Goal: Task Accomplishment & Management: Complete application form

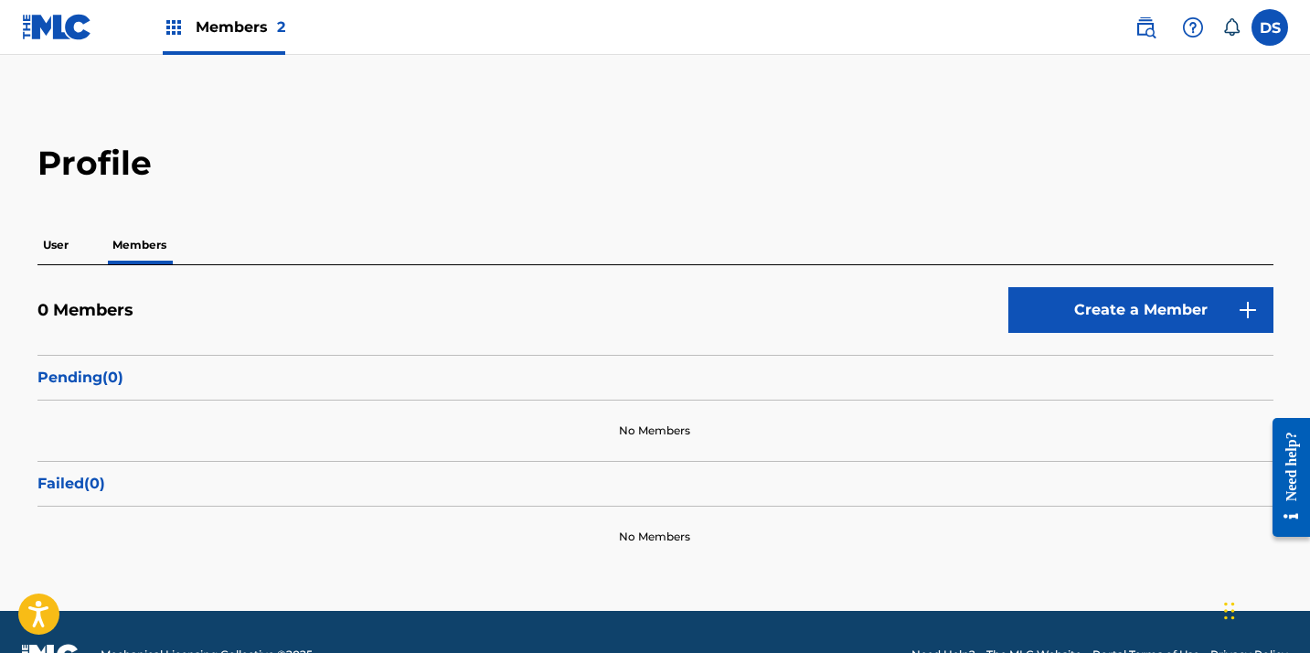
click at [249, 21] on span "Members 2" at bounding box center [241, 26] width 90 height 21
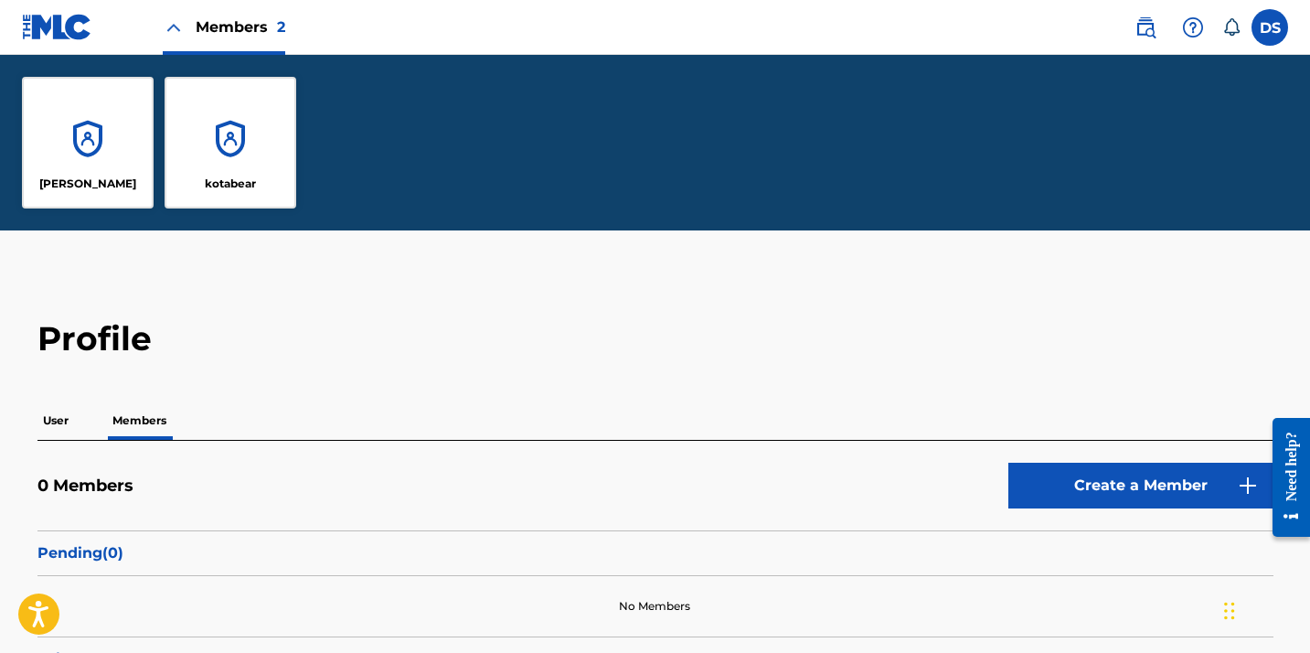
click at [89, 154] on div "[PERSON_NAME]" at bounding box center [88, 143] width 132 height 132
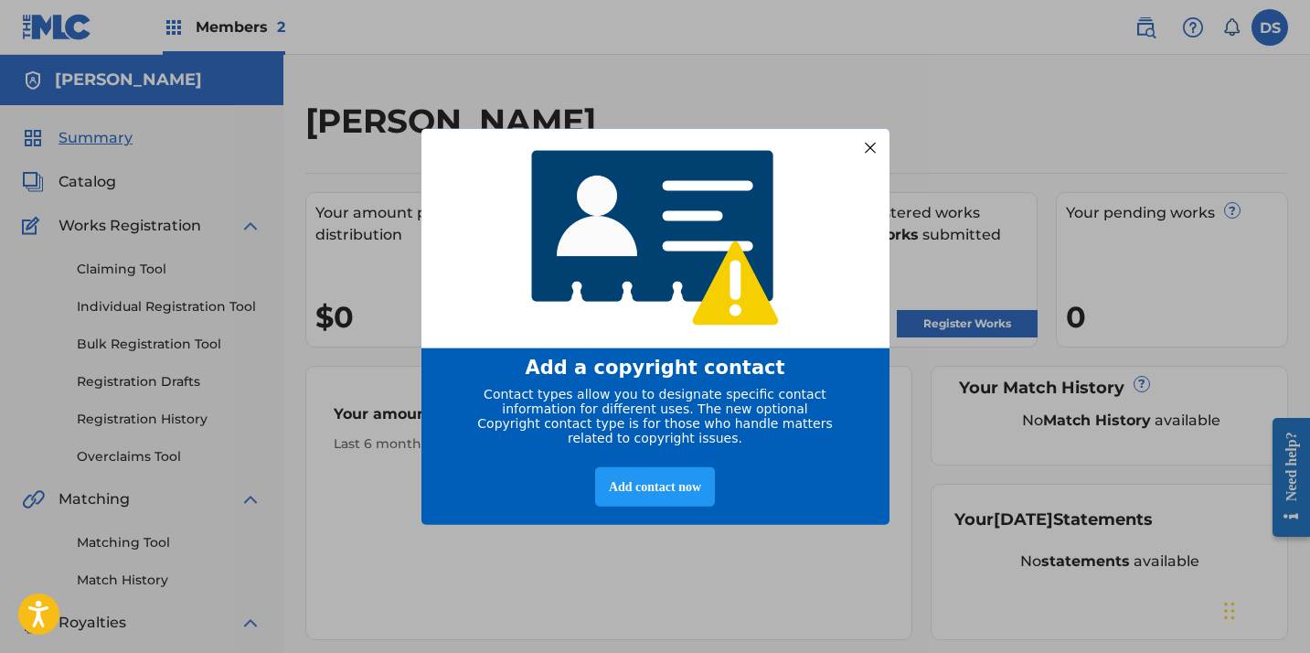
click at [871, 139] on div at bounding box center [870, 147] width 24 height 24
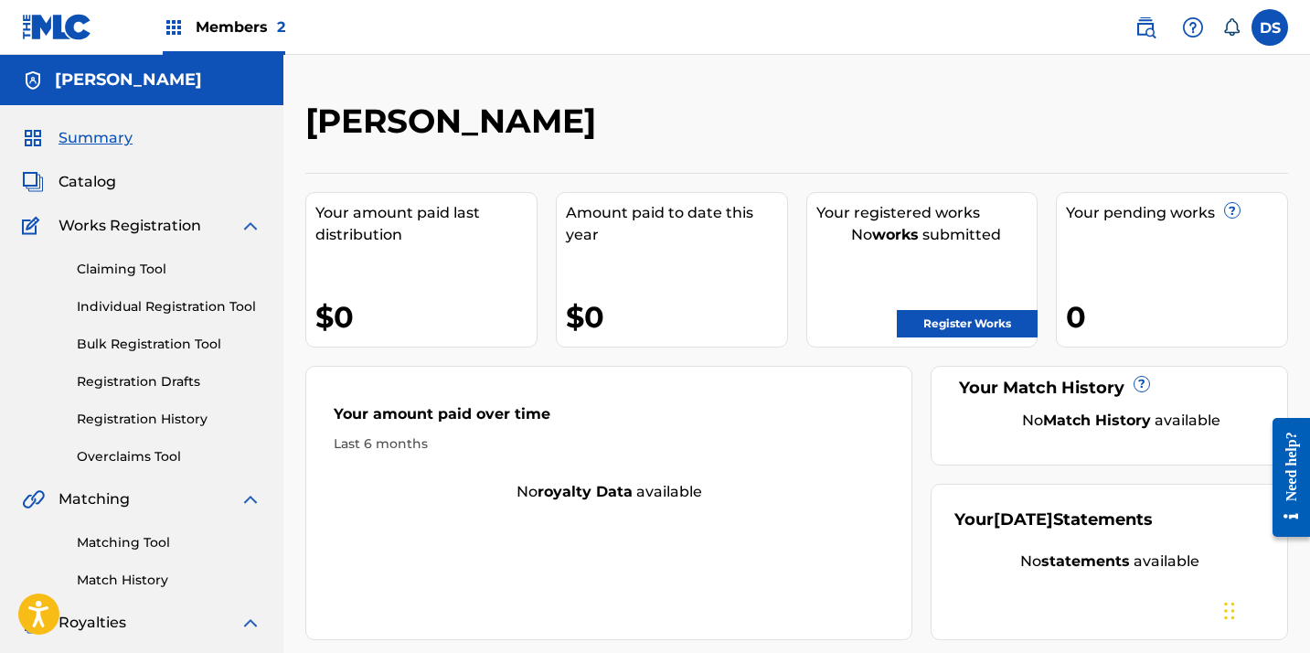
click at [935, 319] on link "Register Works" at bounding box center [967, 323] width 141 height 27
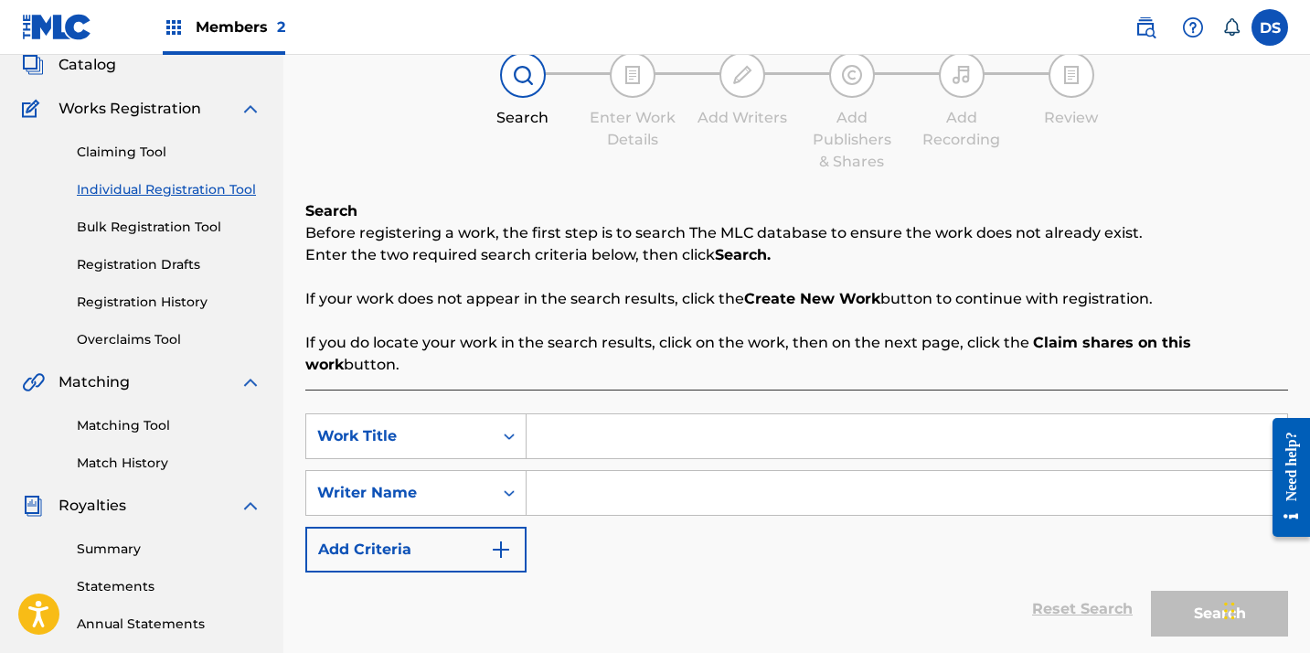
scroll to position [157, 0]
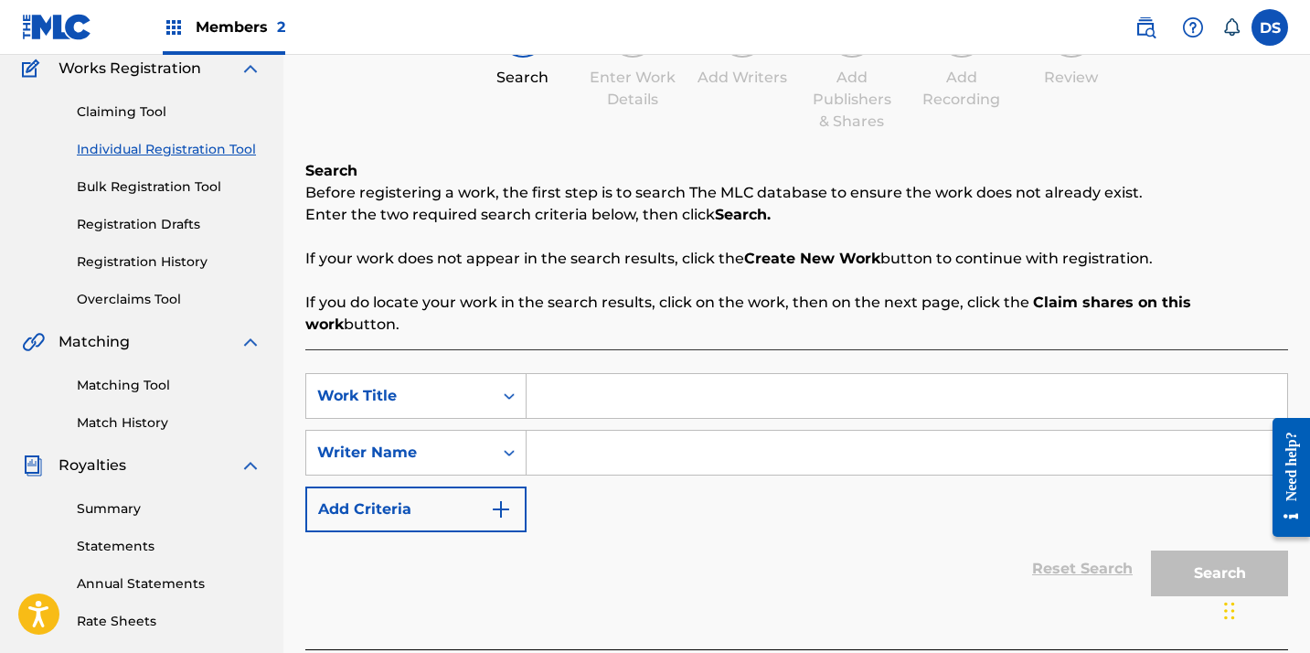
click at [578, 389] on input "Search Form" at bounding box center [907, 396] width 761 height 44
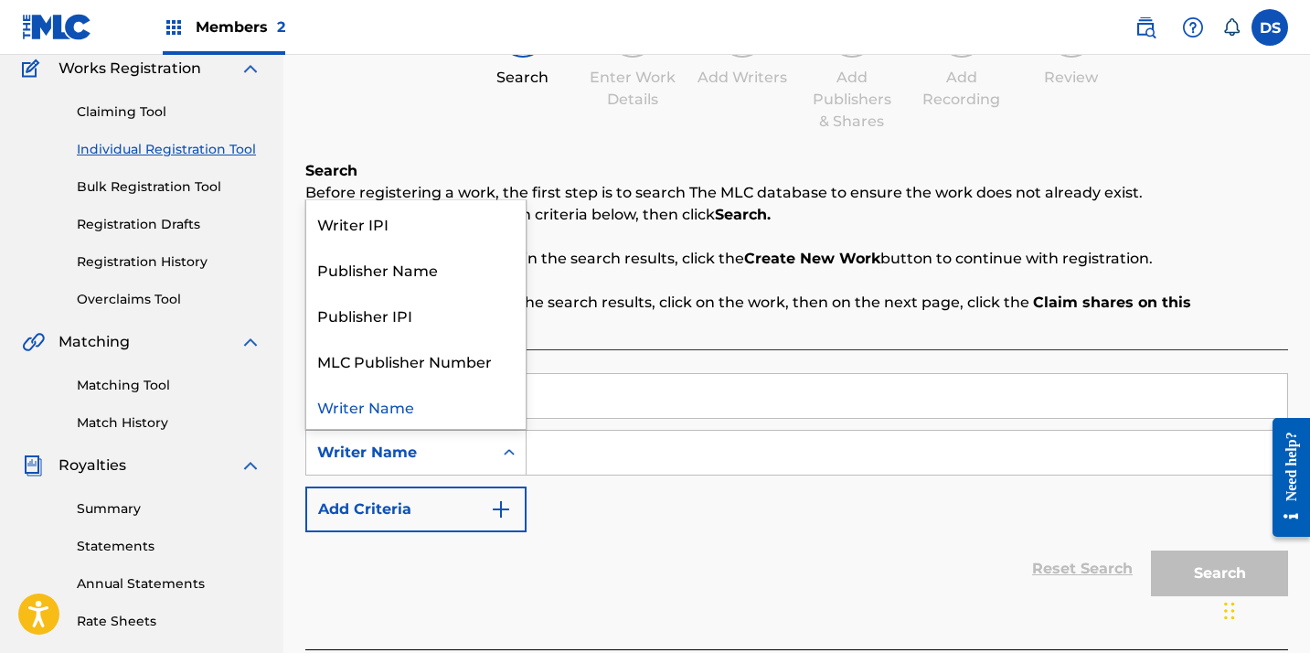
click at [497, 440] on div "Search Form" at bounding box center [509, 452] width 33 height 33
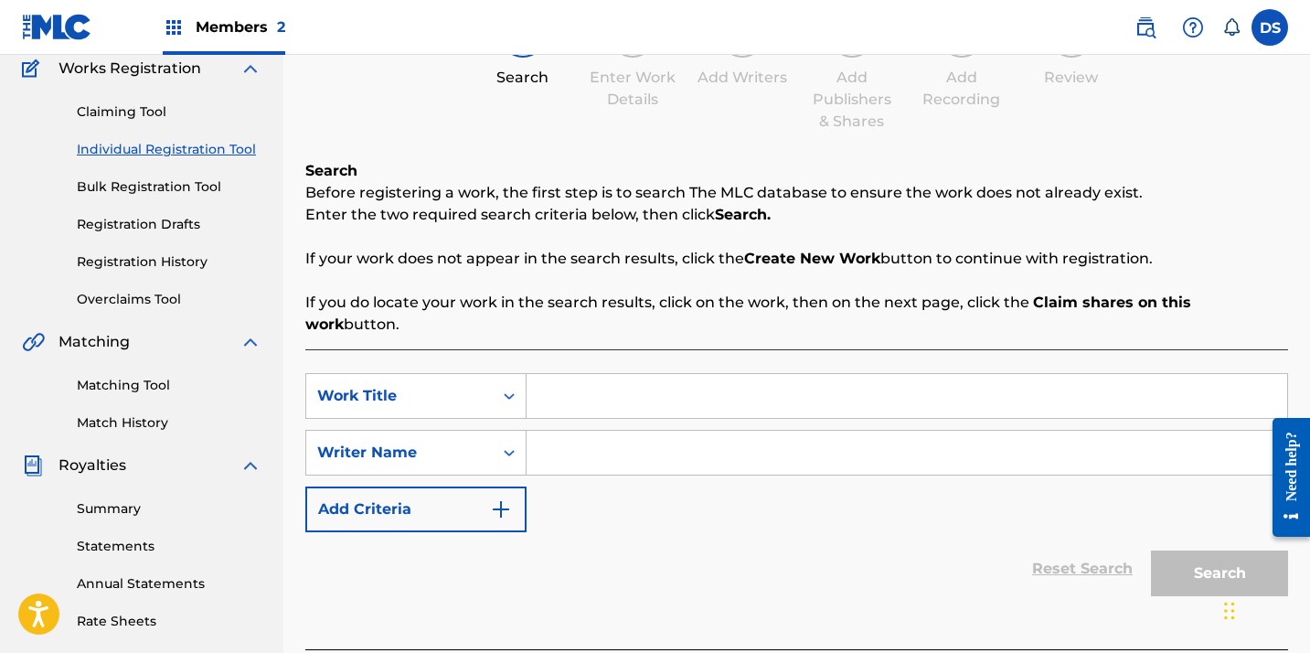
click at [497, 441] on div "Search Form" at bounding box center [509, 452] width 33 height 33
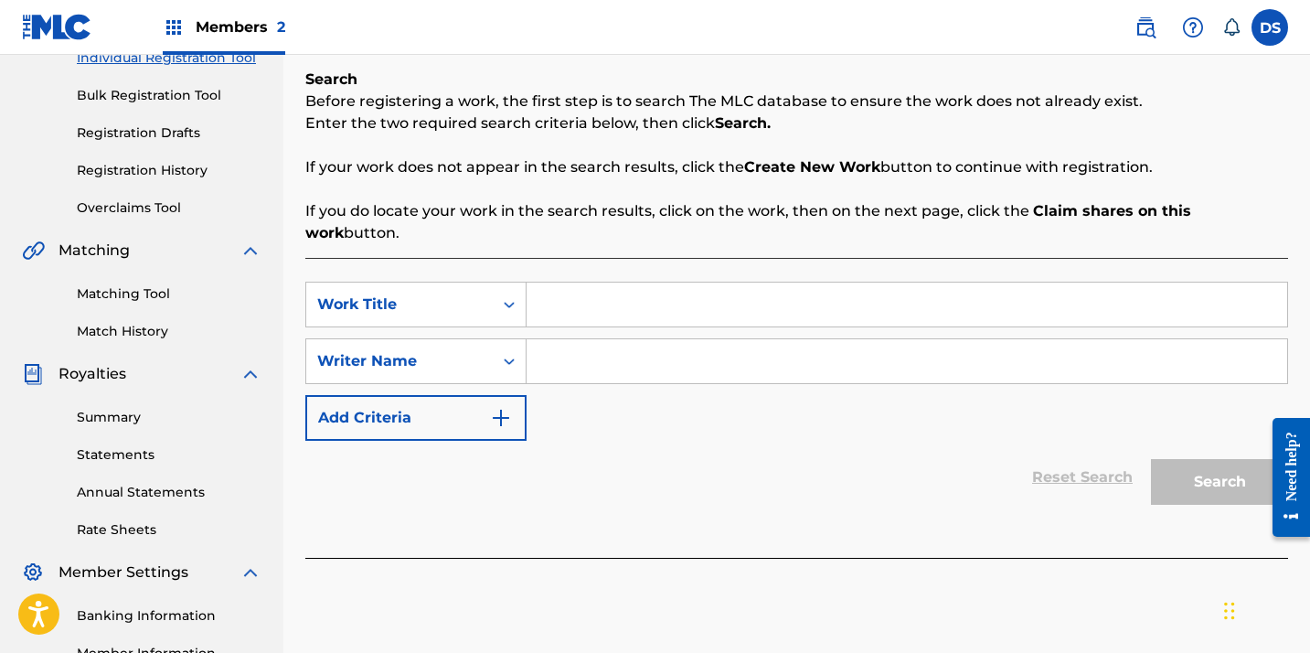
scroll to position [215, 0]
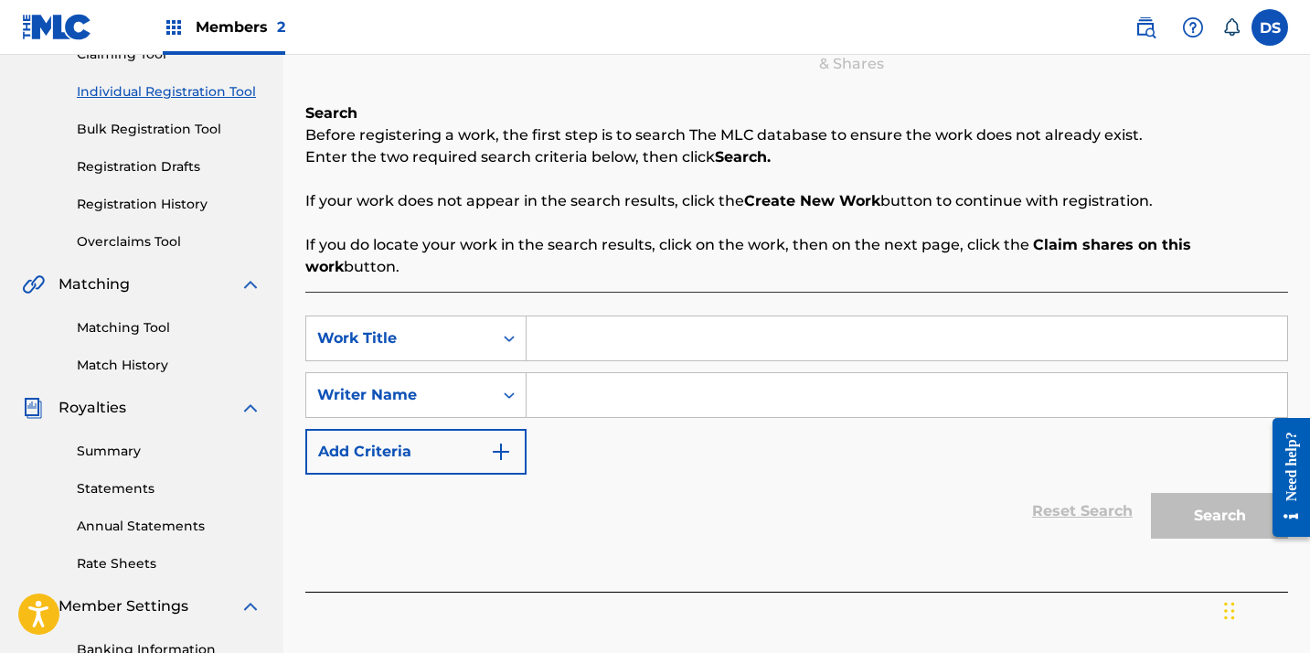
click at [624, 316] on input "Search Form" at bounding box center [907, 338] width 761 height 44
type input "mistake maker"
click at [622, 379] on input "Search Form" at bounding box center [907, 395] width 761 height 44
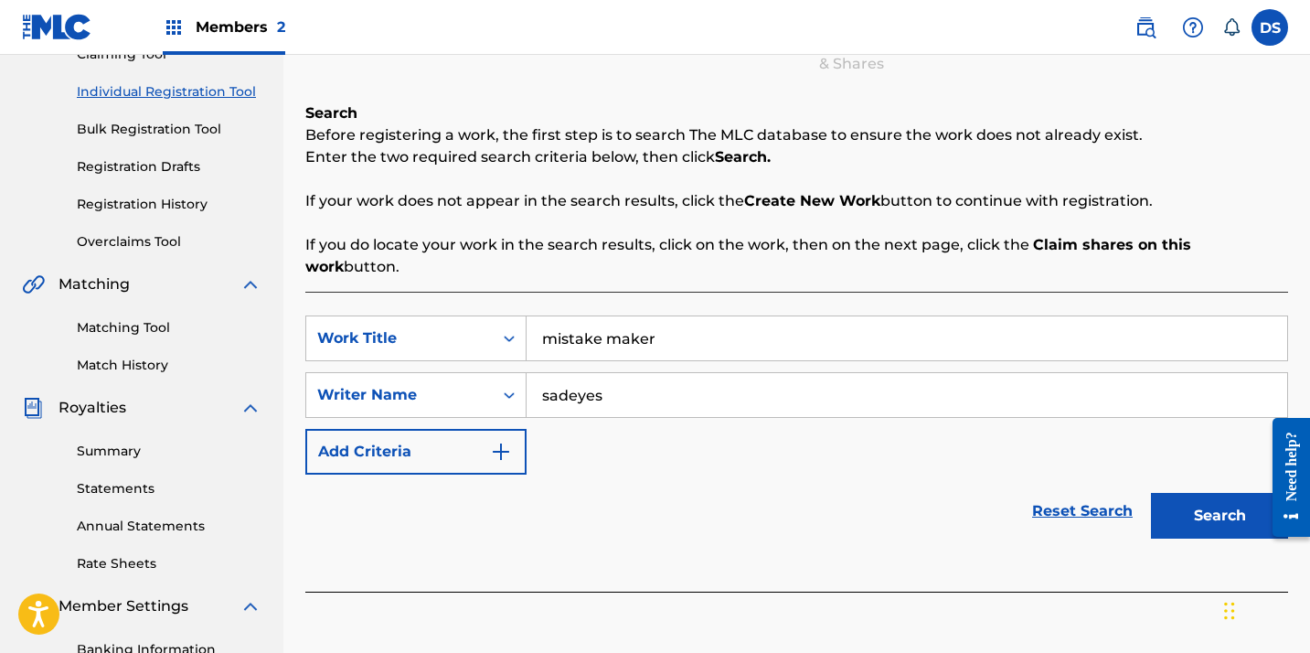
click at [1235, 496] on button "Search" at bounding box center [1219, 516] width 137 height 46
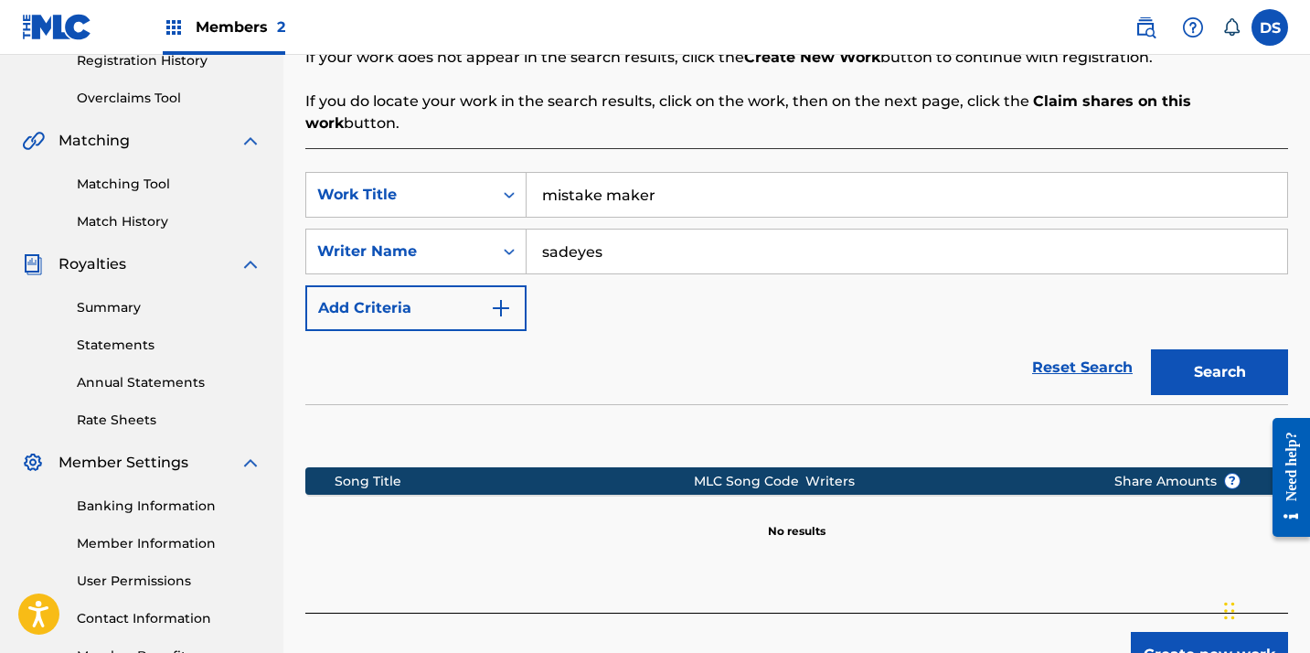
scroll to position [351, 0]
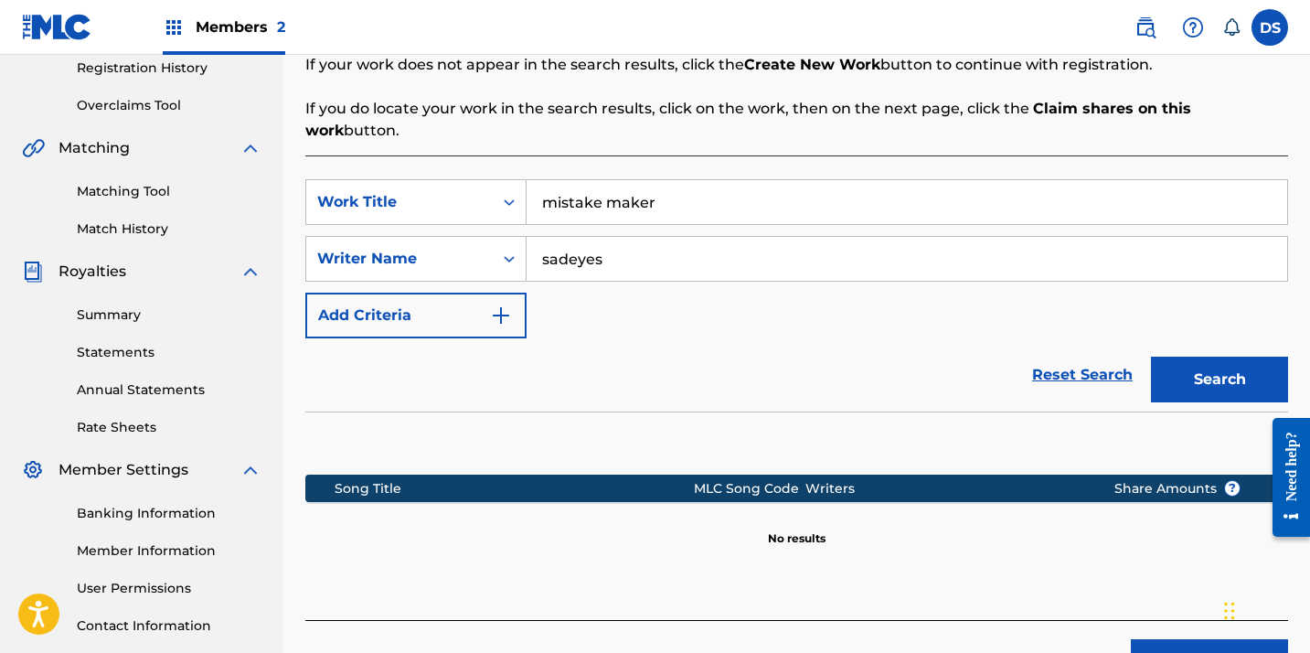
click at [636, 238] on input "sadeyes" at bounding box center [907, 259] width 761 height 44
type input "dakota stuart"
click at [1190, 357] on button "Search" at bounding box center [1219, 380] width 137 height 46
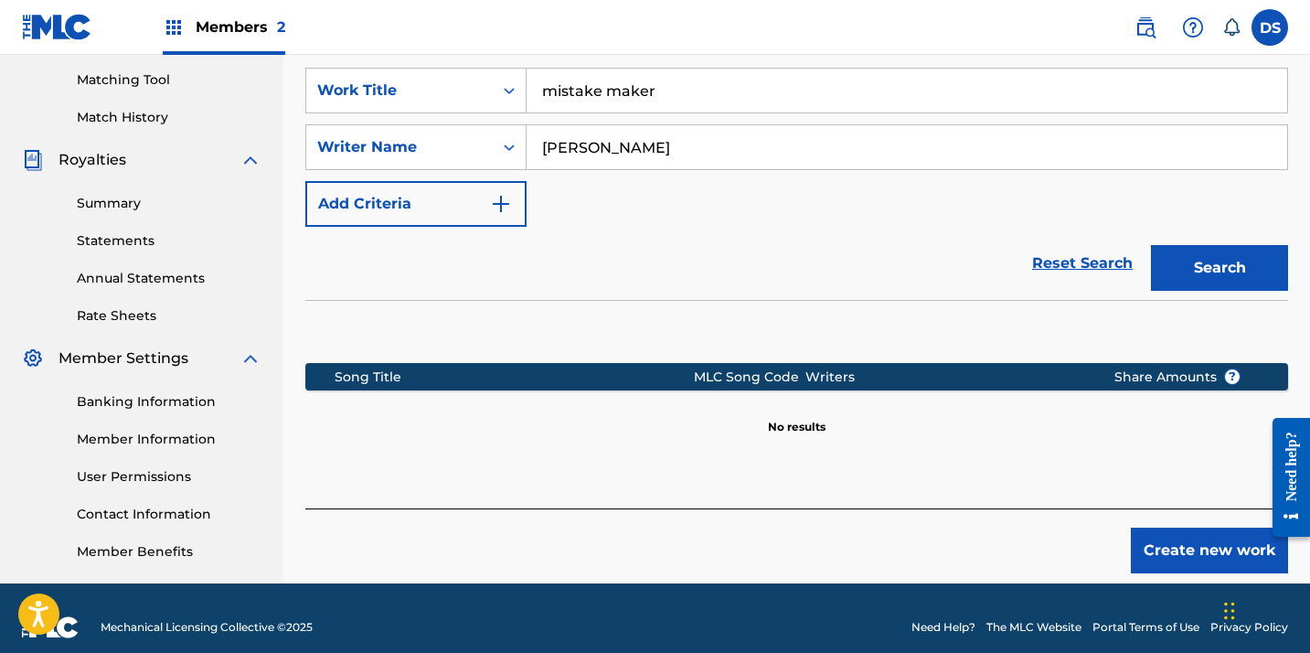
scroll to position [469, 0]
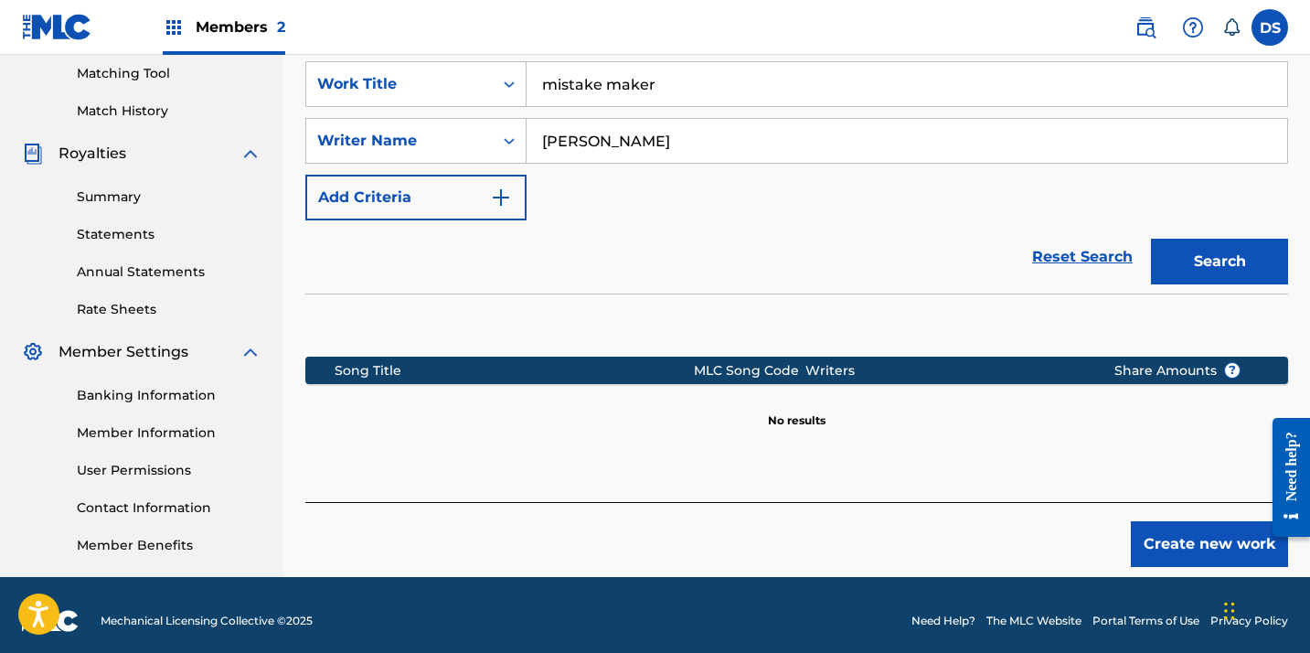
click at [1171, 521] on button "Create new work" at bounding box center [1209, 544] width 157 height 46
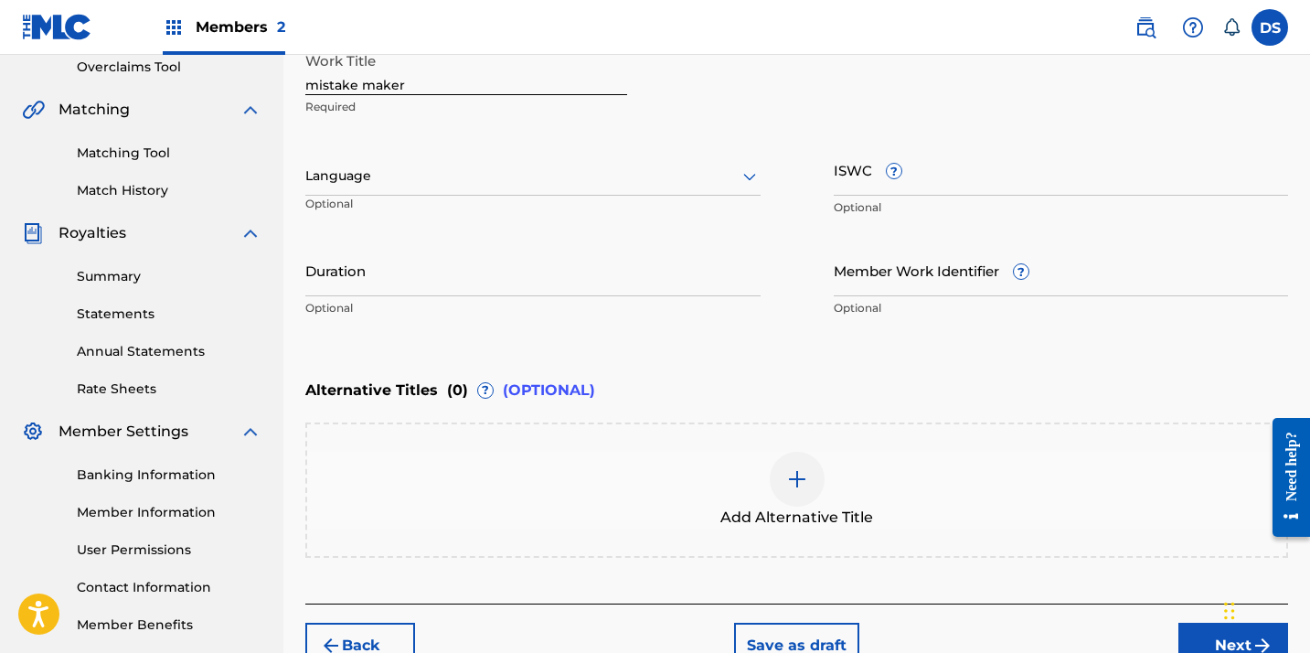
scroll to position [492, 0]
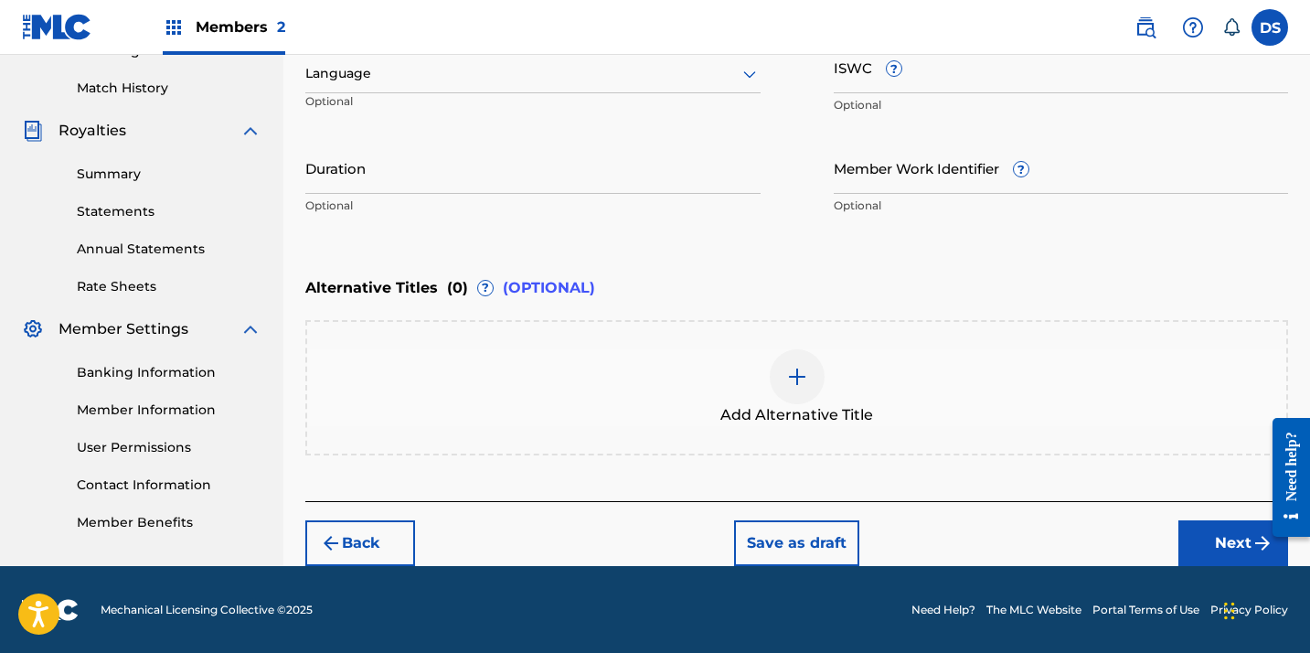
click at [1215, 546] on button "Next" at bounding box center [1234, 543] width 110 height 46
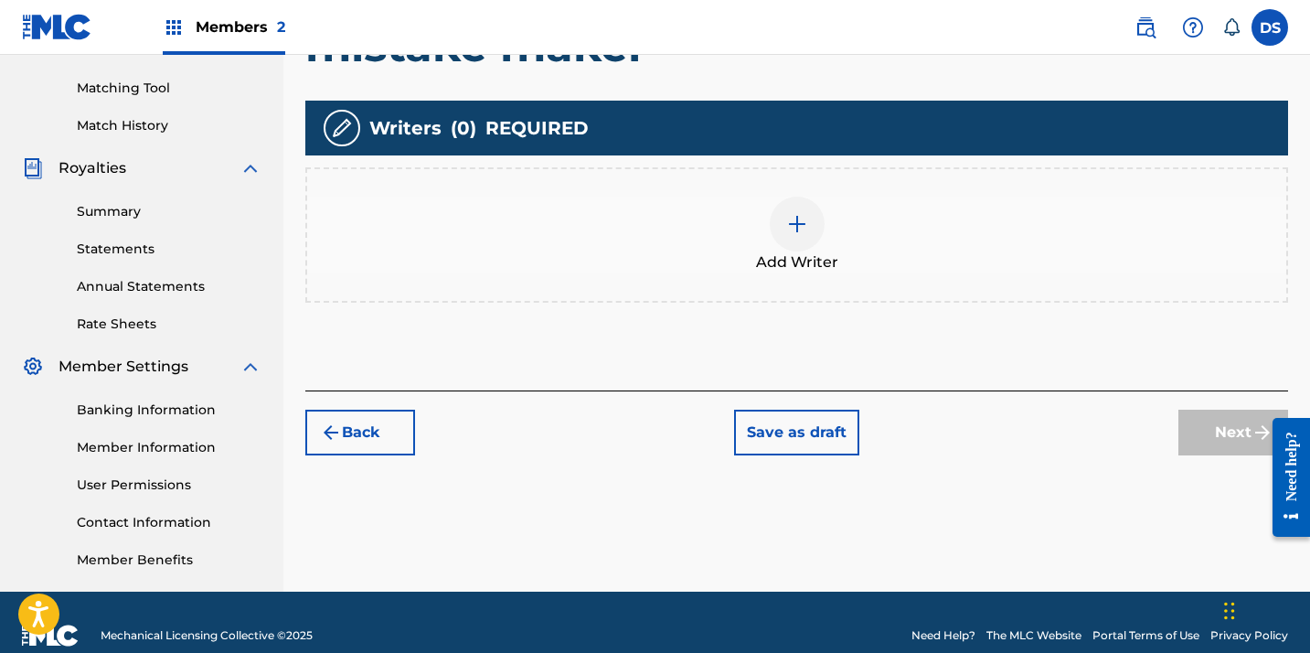
scroll to position [467, 0]
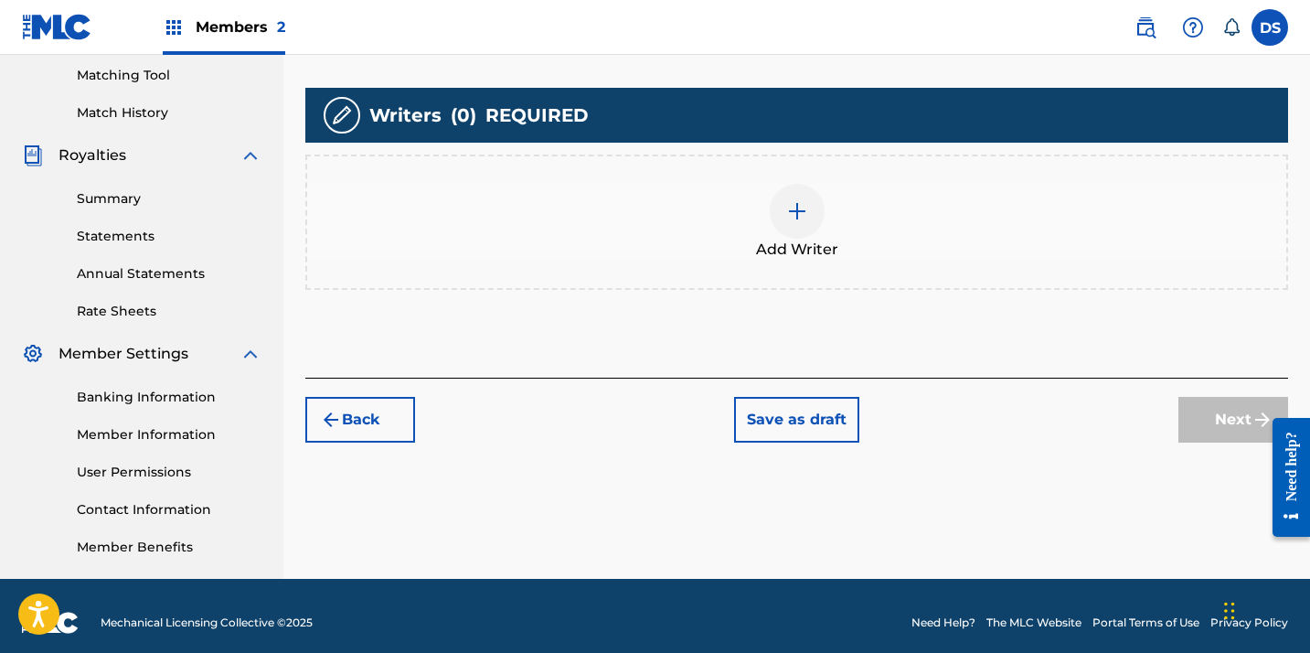
click at [783, 228] on div at bounding box center [797, 211] width 55 height 55
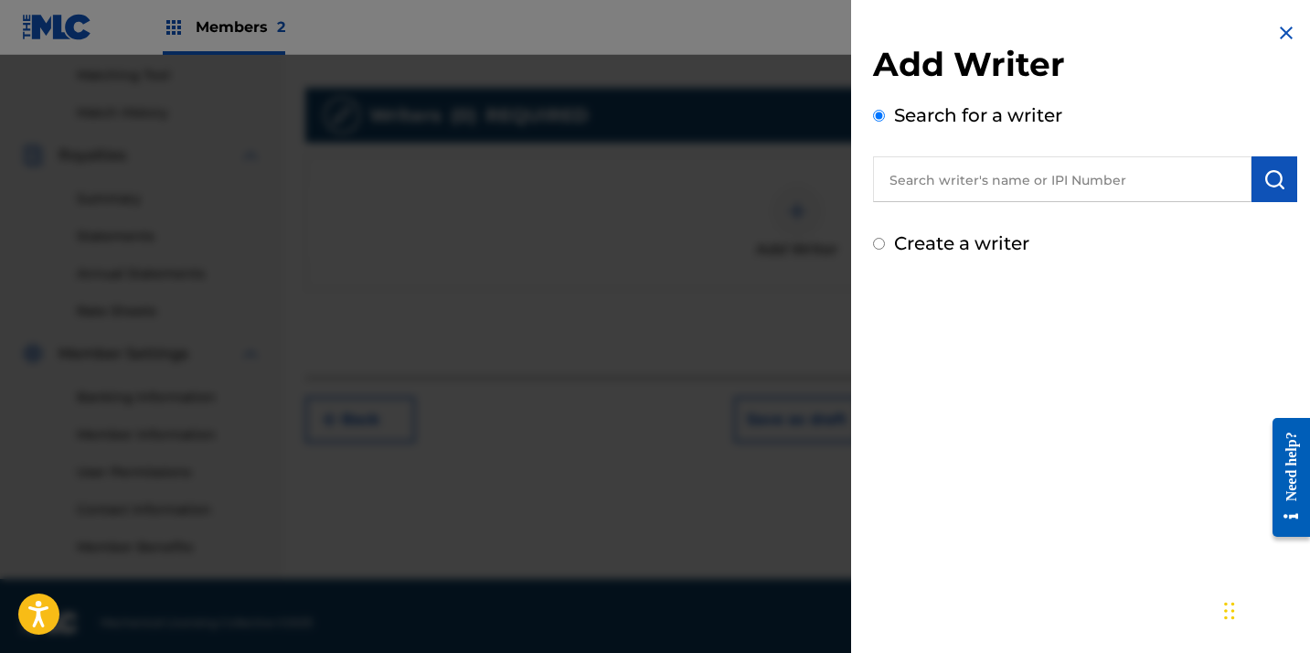
click at [958, 185] on input "text" at bounding box center [1062, 179] width 379 height 46
type input "d"
type input "S"
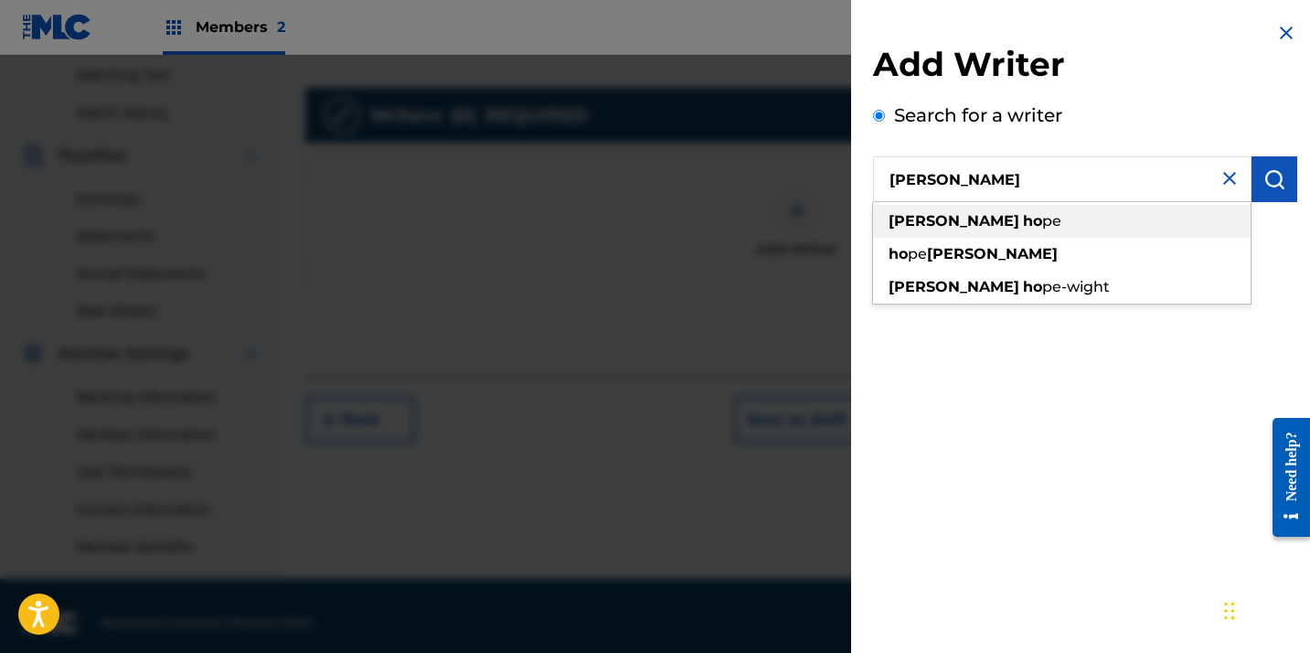
click at [1042, 221] on span "pe" at bounding box center [1051, 220] width 19 height 17
type input "dempsey hope"
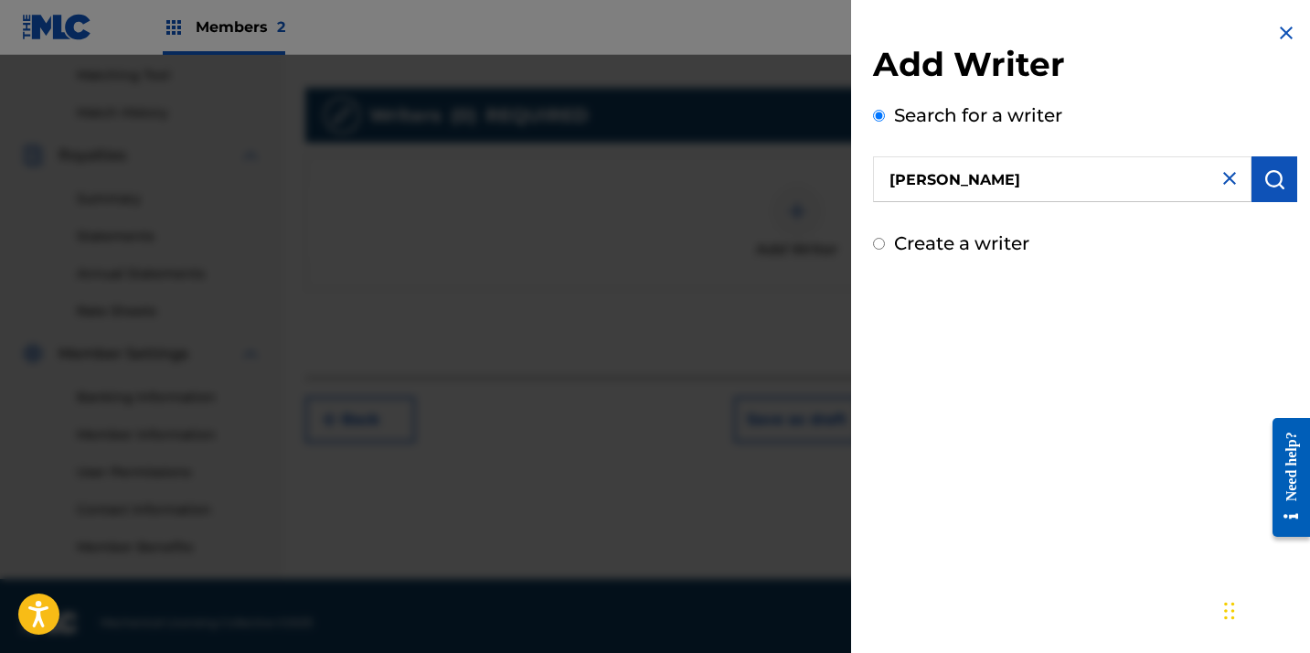
click at [1264, 183] on img "submit" at bounding box center [1275, 179] width 22 height 22
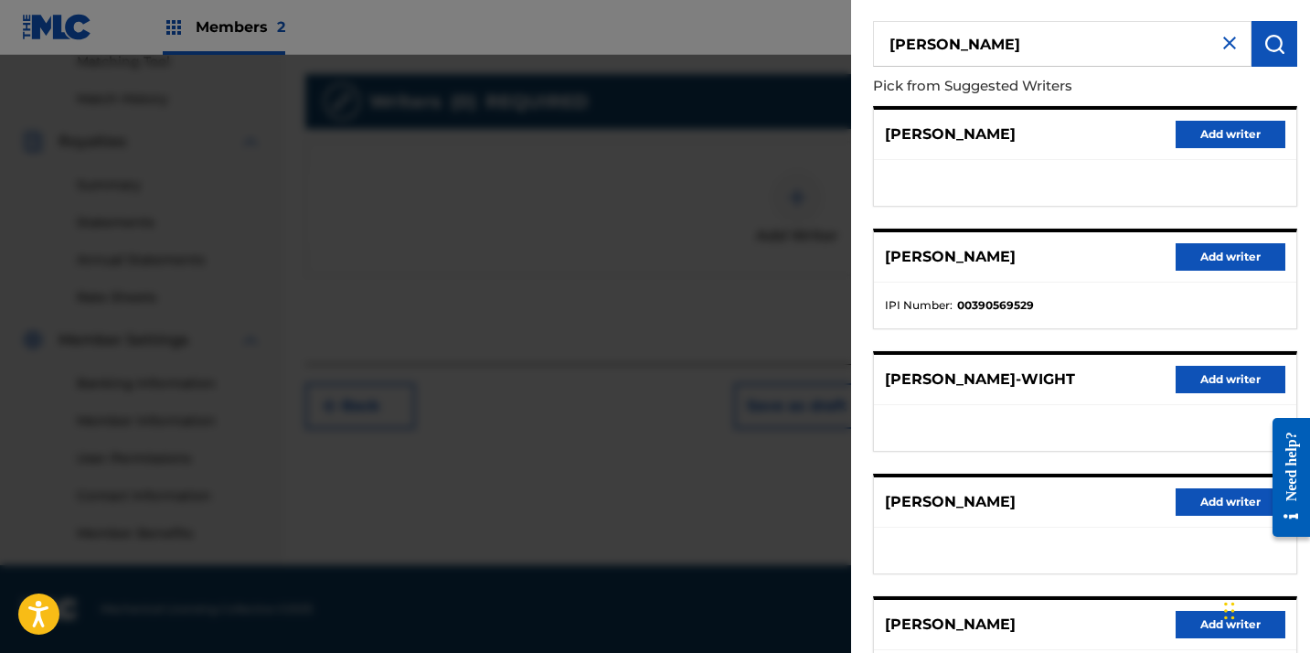
scroll to position [0, 0]
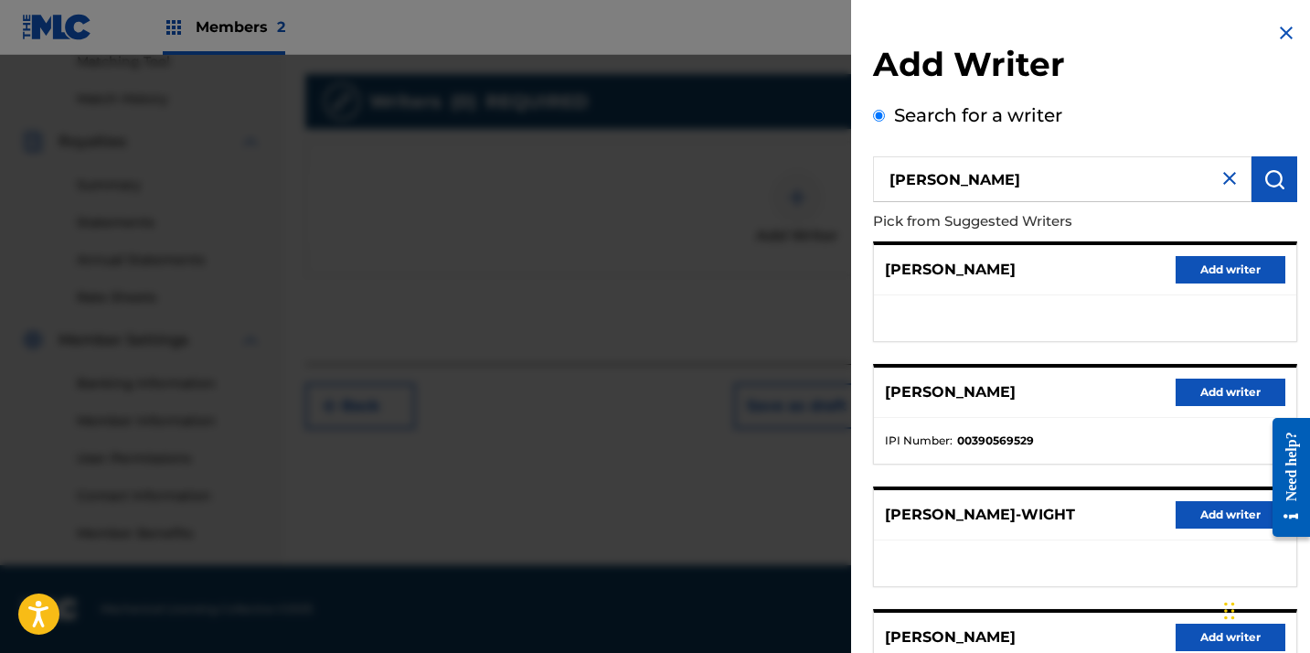
click at [1278, 36] on img at bounding box center [1287, 33] width 22 height 22
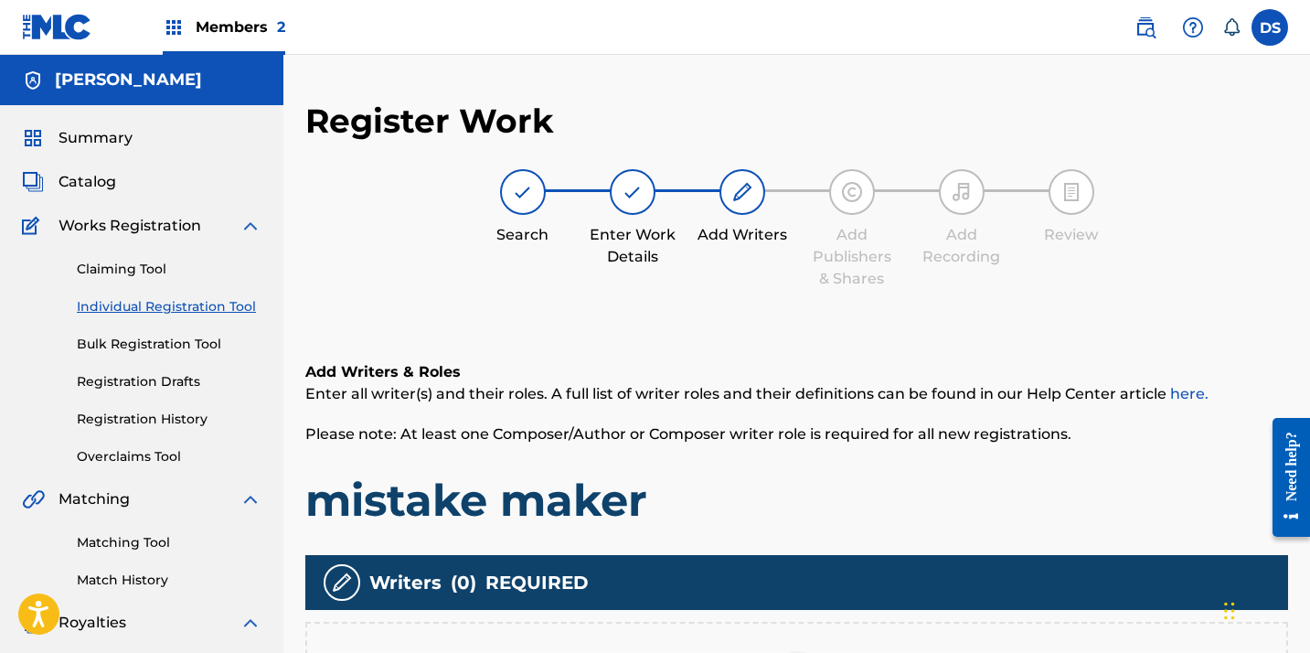
click at [108, 186] on span "Catalog" at bounding box center [88, 182] width 58 height 22
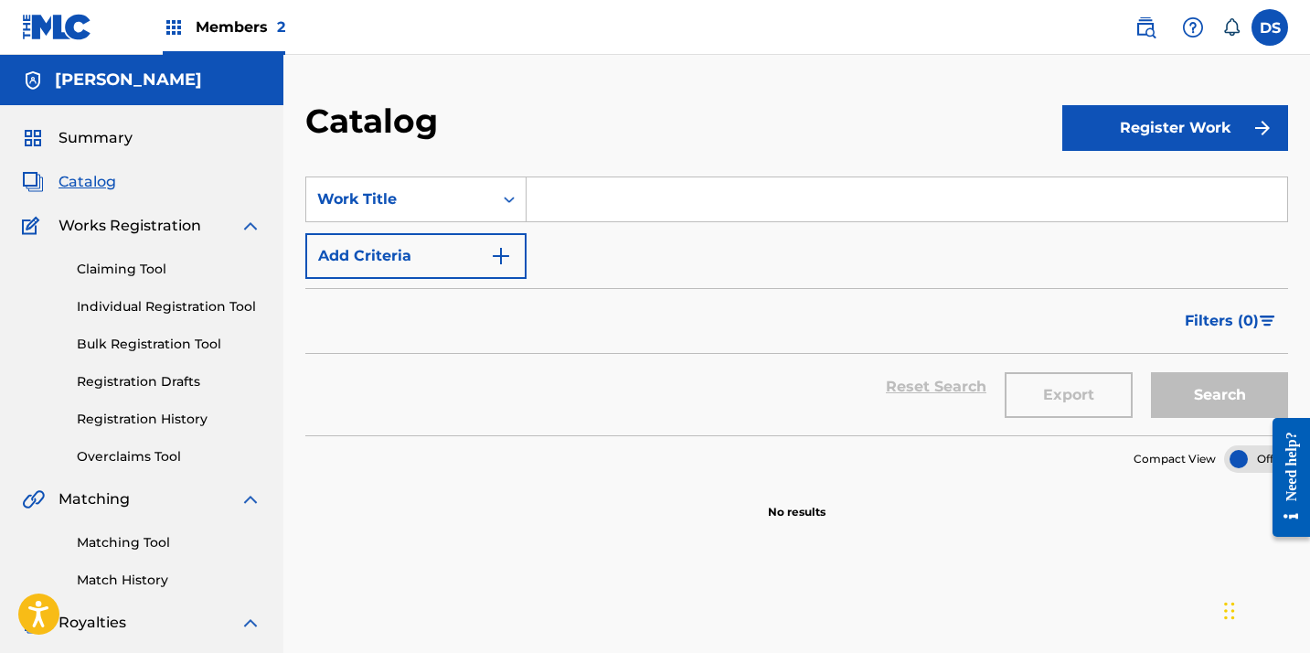
click at [1260, 33] on label at bounding box center [1270, 27] width 37 height 37
click at [1270, 27] on input "DS Dakota Stuart dakotajstuart@gmail.com Notification Preferences Profile Log o…" at bounding box center [1270, 27] width 0 height 0
